Goal: Information Seeking & Learning: Understand process/instructions

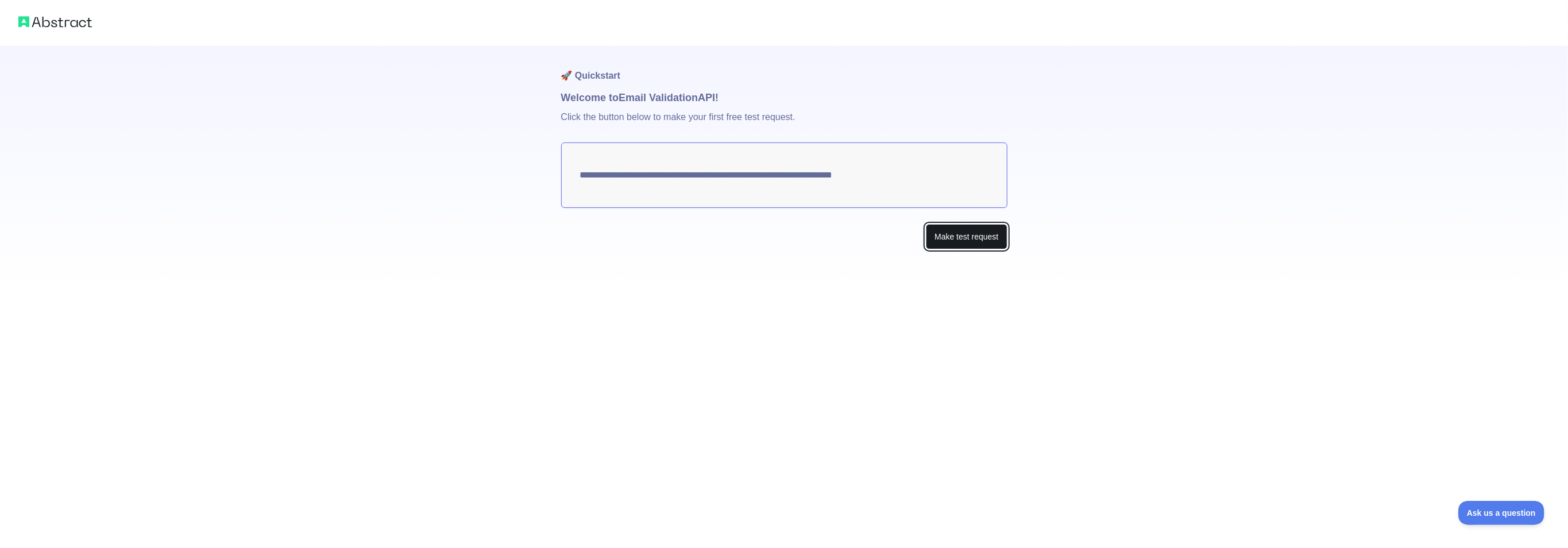
click at [997, 242] on button "Make test request" at bounding box center [967, 237] width 81 height 26
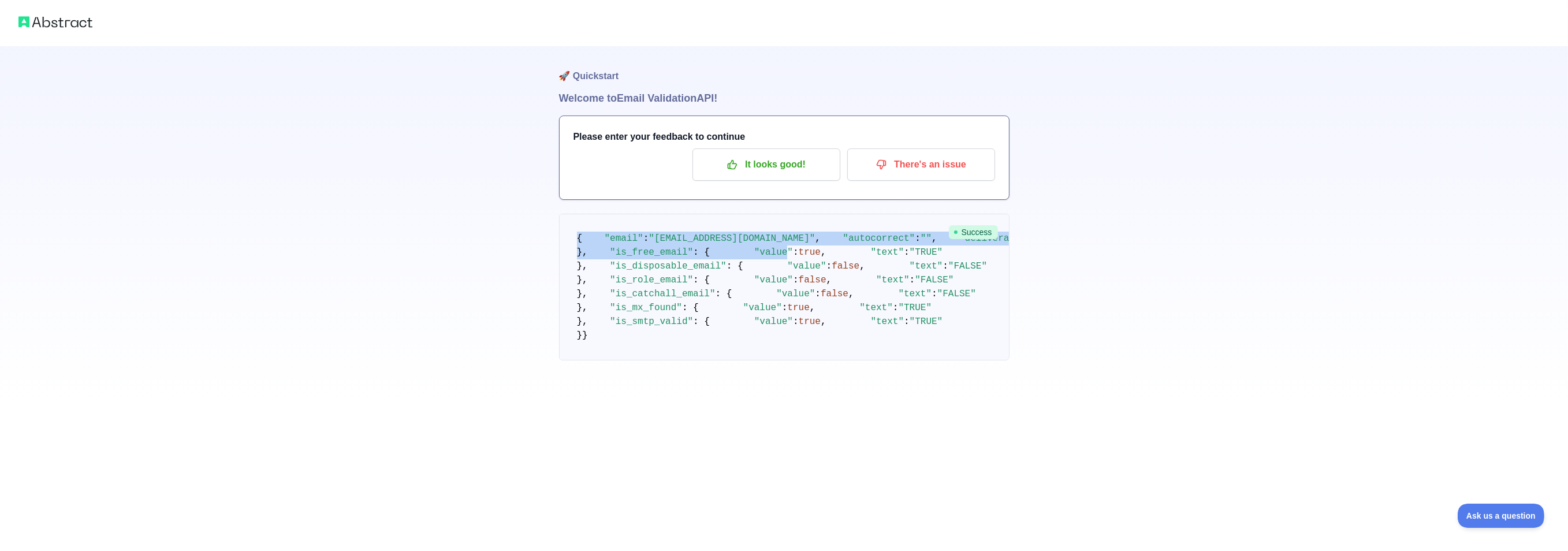
scroll to position [215, 0]
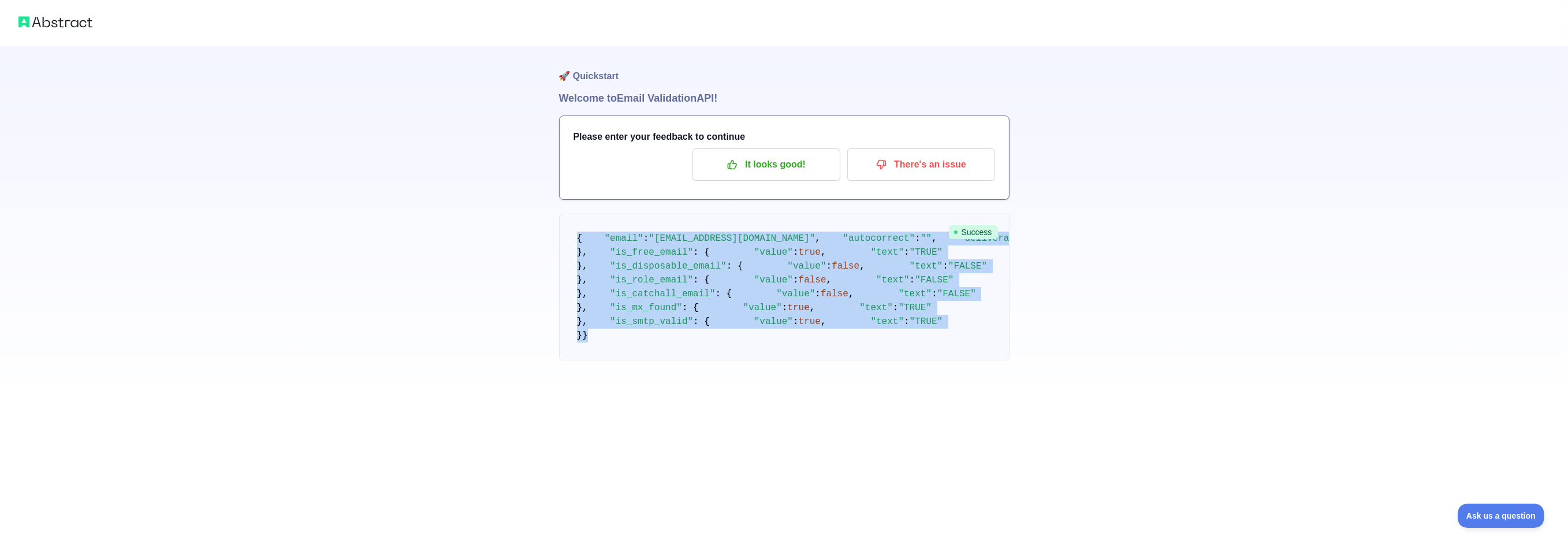
drag, startPoint x: 577, startPoint y: 139, endPoint x: 661, endPoint y: 477, distance: 348.3
click at [662, 360] on pre "{ "email" : "[EMAIL_ADDRESS][DOMAIN_NAME]" , "autocorrect" : "" , "deliverabili…" at bounding box center [784, 287] width 451 height 147
copy code "{ "email" : "[EMAIL_ADDRESS][DOMAIN_NAME]" , "autocorrect" : "" , "deliverabili…"
click at [1030, 236] on div "🚀 Quickstart Welcome to Email Validation API! Please enter your feedback to con…" at bounding box center [784, 203] width 1568 height 407
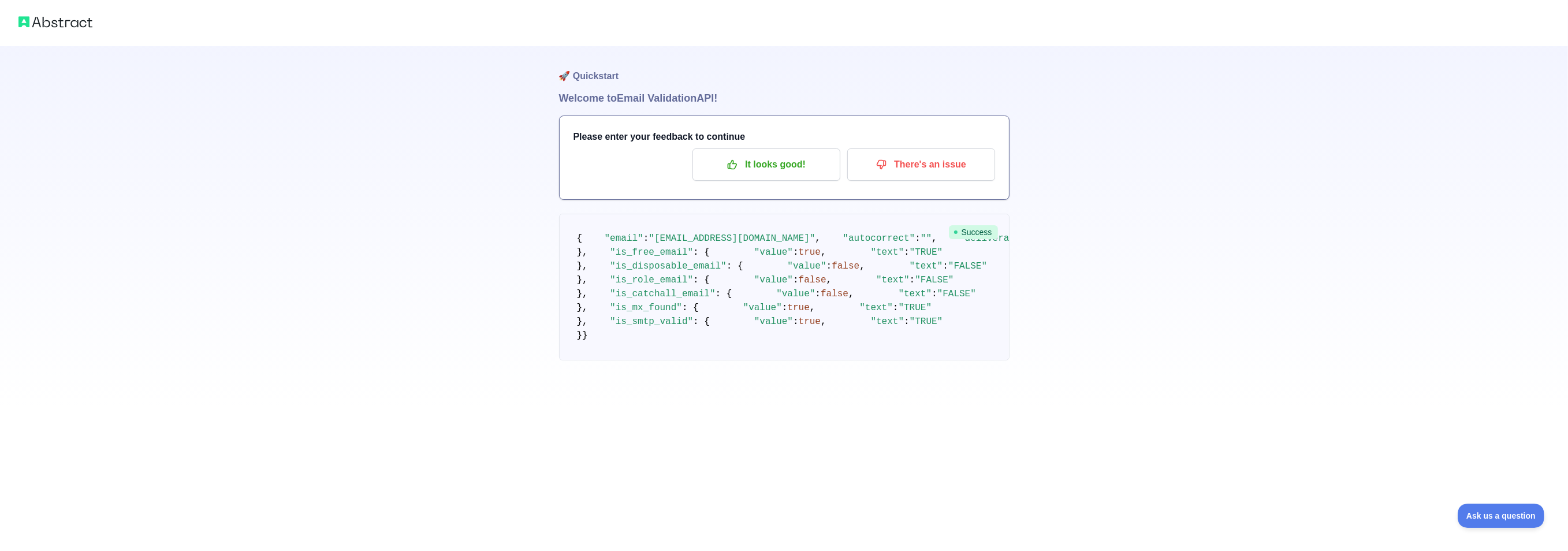
scroll to position [0, 0]
click at [65, 25] on img at bounding box center [55, 22] width 74 height 16
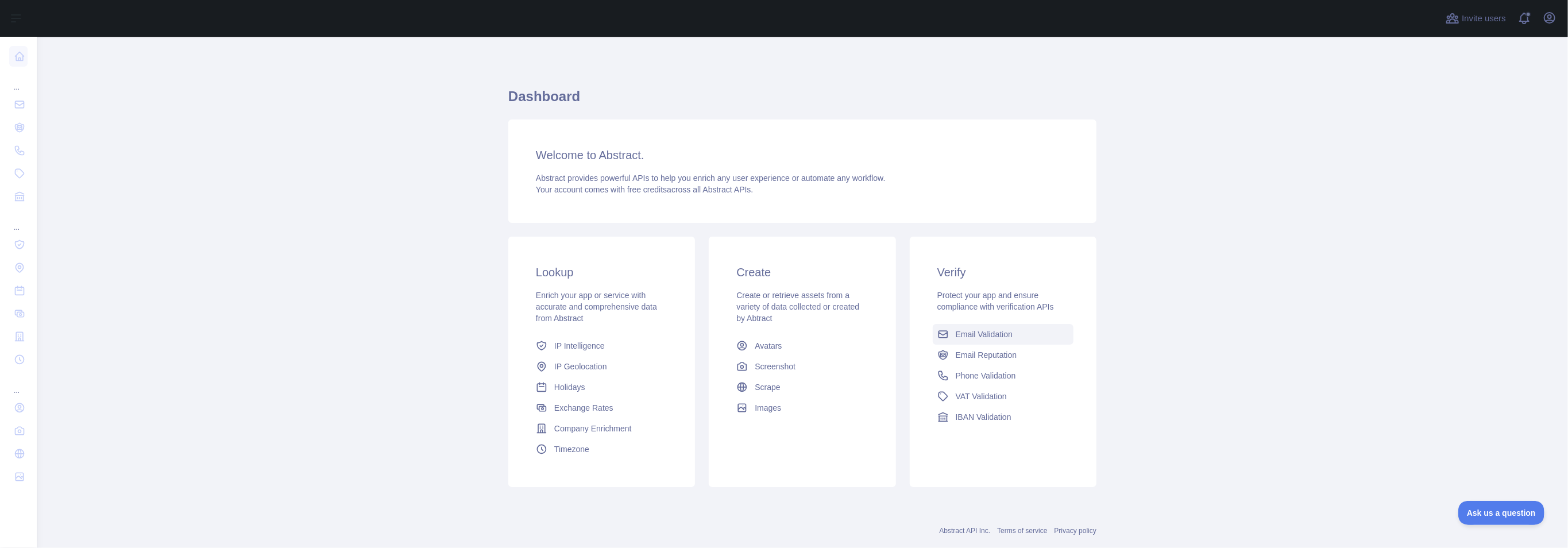
click at [998, 333] on span "Email Validation" at bounding box center [983, 335] width 57 height 11
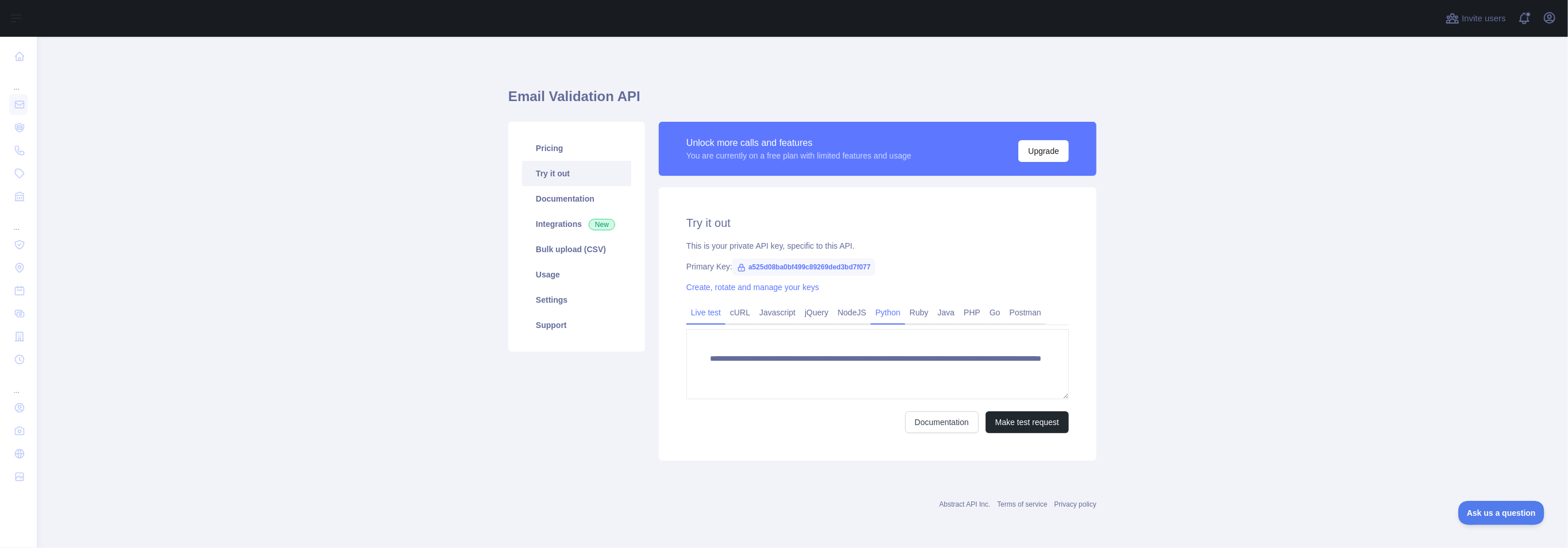
click at [885, 316] on link "Python" at bounding box center [888, 313] width 34 height 18
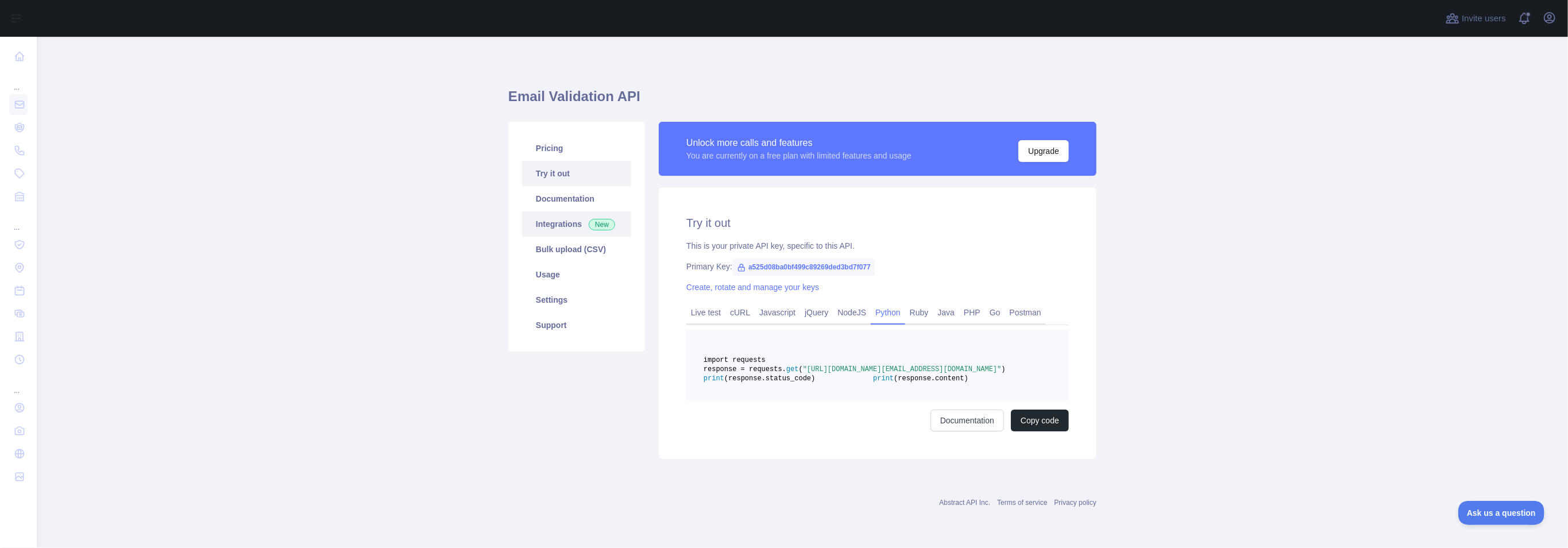
click at [548, 220] on link "Integrations New" at bounding box center [576, 224] width 109 height 25
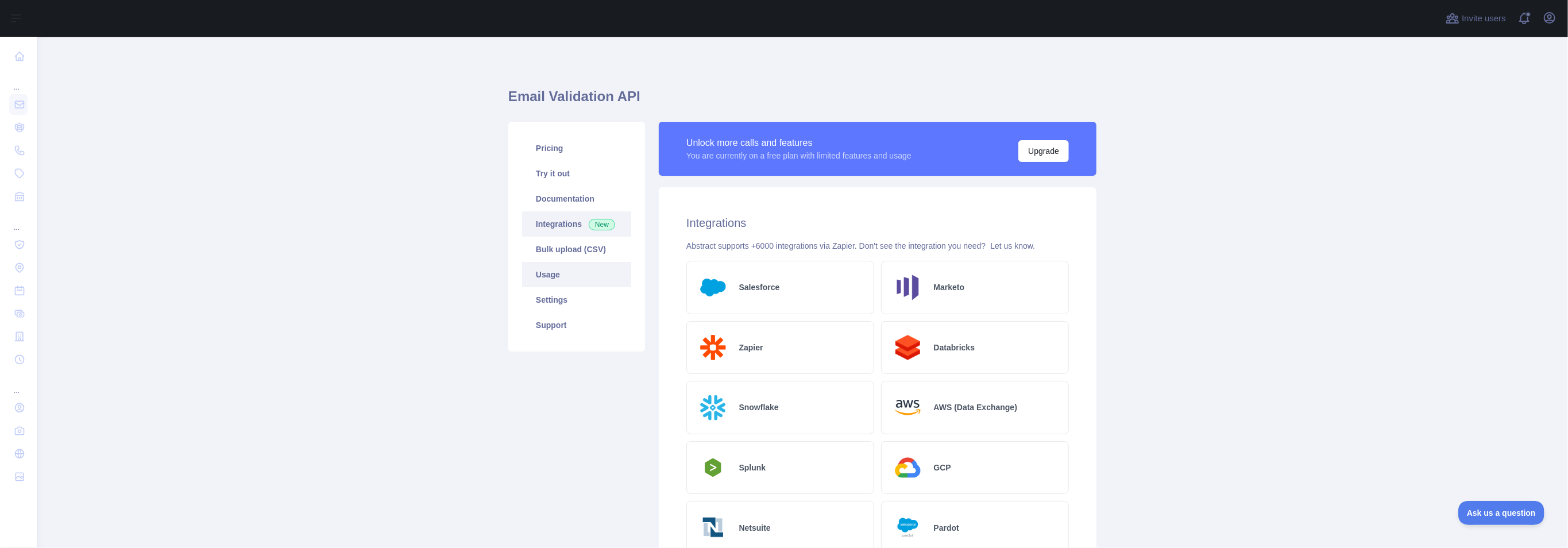
click at [562, 279] on link "Usage" at bounding box center [576, 274] width 109 height 25
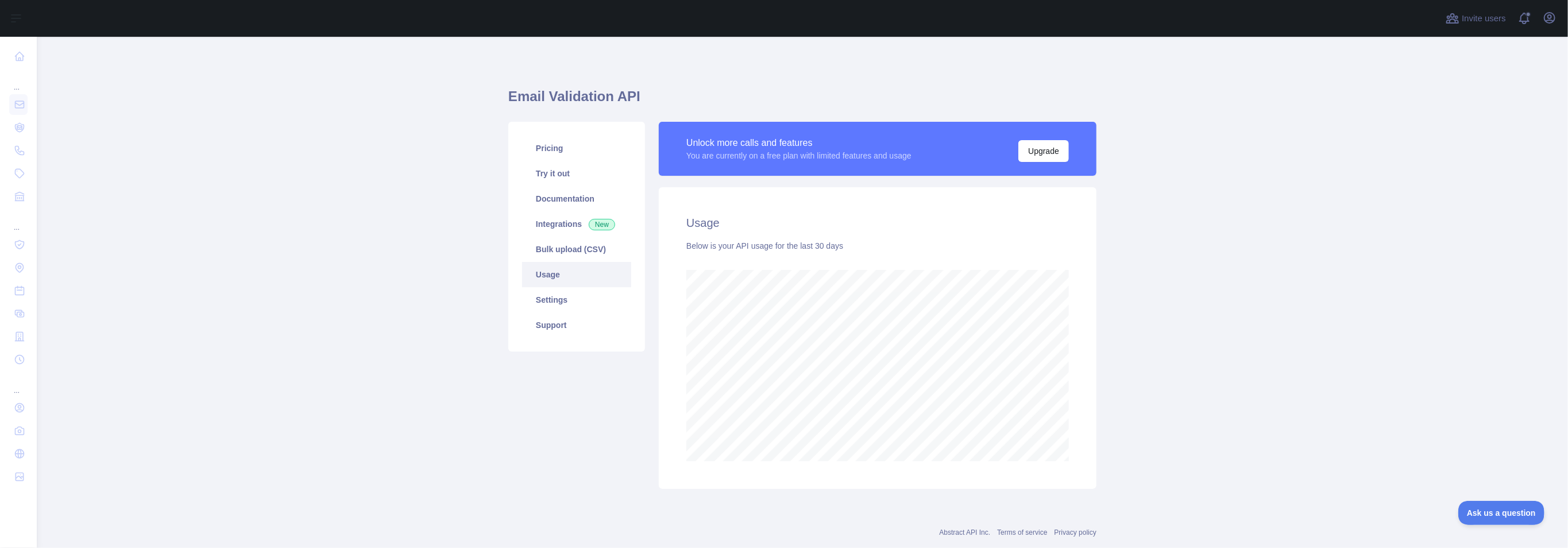
scroll to position [512, 1523]
click at [560, 297] on link "Settings" at bounding box center [576, 300] width 109 height 25
